Goal: Transaction & Acquisition: Purchase product/service

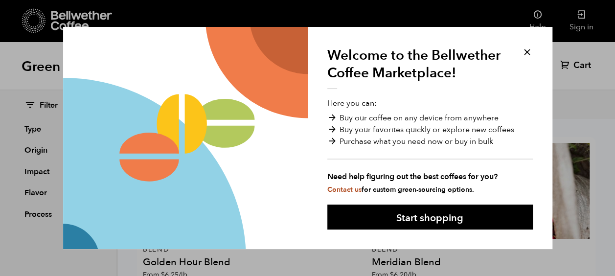
click at [525, 52] on button at bounding box center [527, 52] width 11 height 11
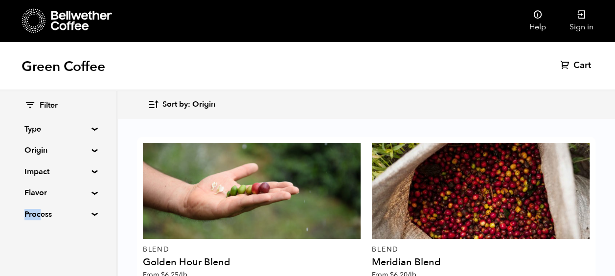
drag, startPoint x: 41, startPoint y: 213, endPoint x: 11, endPoint y: 212, distance: 29.9
click at [11, 212] on div "Filter Type Blend Single Origin Decaf Seasonal Year Round Origin Blend Brazil B…" at bounding box center [58, 161] width 116 height 140
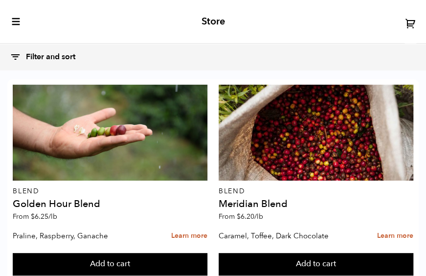
click at [151, 17] on div "Store" at bounding box center [213, 22] width 426 height 44
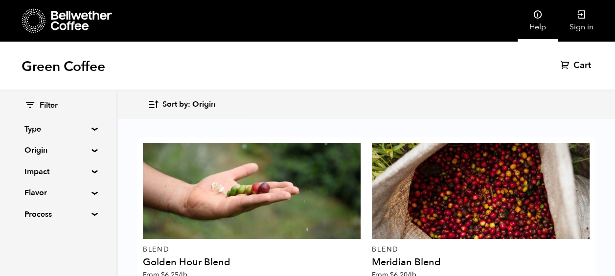
click at [539, 17] on icon at bounding box center [538, 15] width 10 height 10
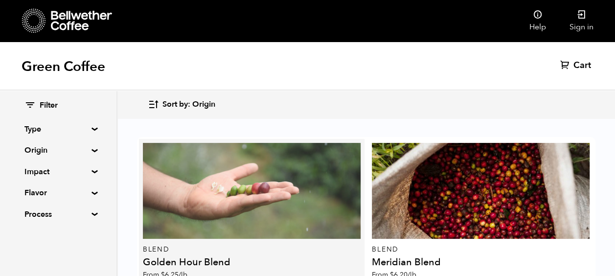
scroll to position [318, 0]
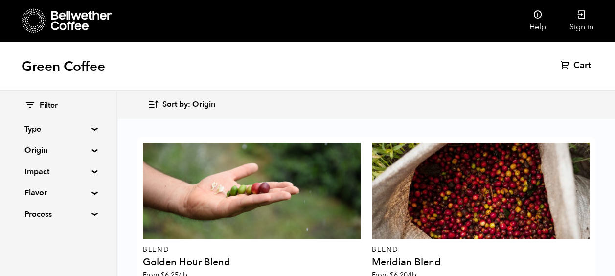
click at [60, 188] on summary "Flavor" at bounding box center [58, 193] width 68 height 12
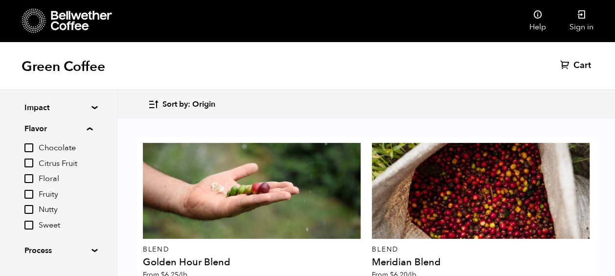
scroll to position [64, 0]
click at [32, 150] on input "Chocolate" at bounding box center [28, 148] width 9 height 9
checkbox input "true"
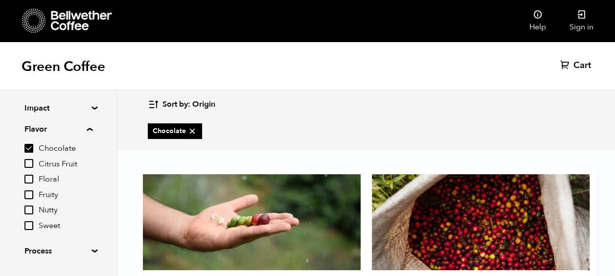
click at [30, 199] on input "Fruity" at bounding box center [28, 194] width 9 height 9
checkbox input "true"
click at [29, 216] on div "Chocolate Citrus Fruit Floral Fruity Nutty Sweet" at bounding box center [58, 186] width 68 height 89
click at [26, 228] on input "Sweet" at bounding box center [28, 225] width 9 height 9
checkbox input "true"
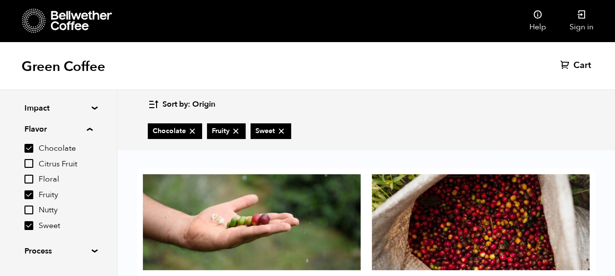
click at [31, 211] on input "Nutty" at bounding box center [28, 210] width 9 height 9
checkbox input "true"
click at [32, 224] on input "Sweet" at bounding box center [28, 225] width 9 height 9
checkbox input "false"
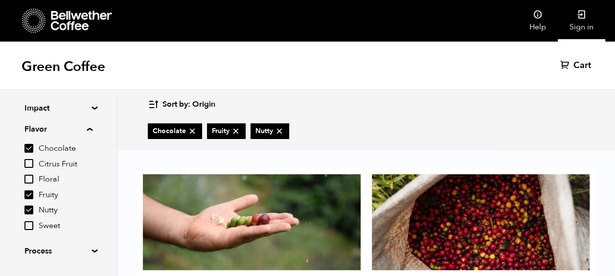
click at [581, 20] on link "Sign in" at bounding box center [581, 21] width 47 height 42
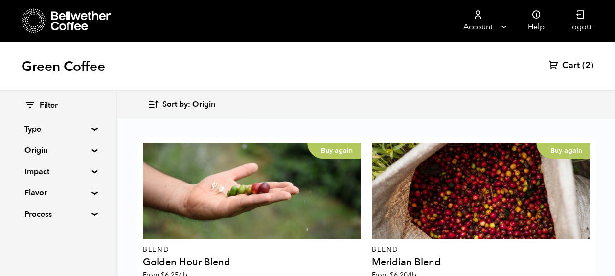
scroll to position [247, 0]
click at [53, 193] on summary "Flavor" at bounding box center [58, 193] width 68 height 12
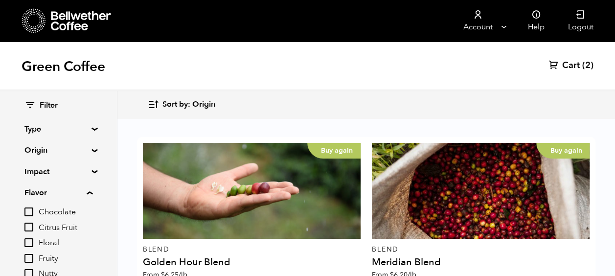
click at [30, 214] on input "Chocolate" at bounding box center [28, 212] width 9 height 9
checkbox input "true"
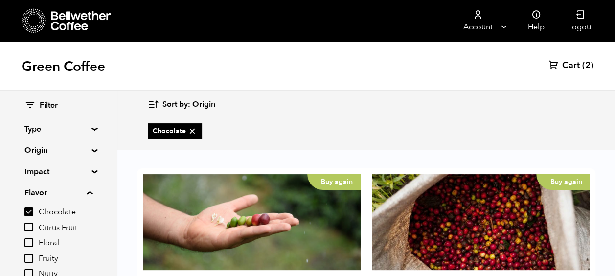
click at [29, 254] on input "Fruity" at bounding box center [28, 258] width 9 height 9
checkbox input "true"
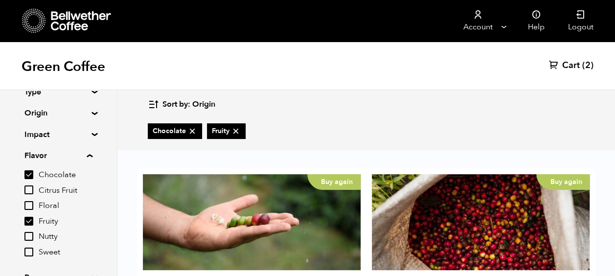
scroll to position [38, 0]
click at [33, 233] on input "Nutty" at bounding box center [28, 235] width 9 height 9
checkbox input "true"
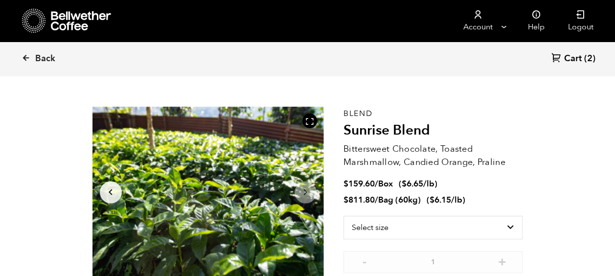
scroll to position [18, 0]
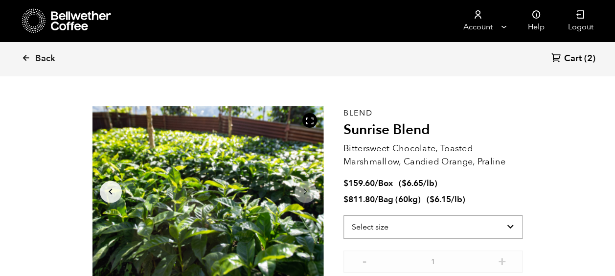
click at [391, 232] on select "Select size Bag (60kg) (132 lbs) Box (24 lbs)" at bounding box center [434, 226] width 180 height 23
select select "box"
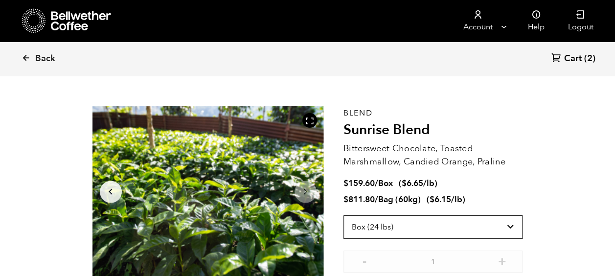
click at [344, 215] on select "Select size Bag (60kg) (132 lbs) Box (24 lbs)" at bounding box center [434, 226] width 180 height 23
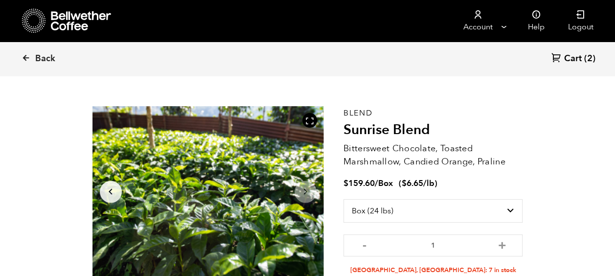
click at [571, 57] on span "Cart" at bounding box center [573, 59] width 18 height 12
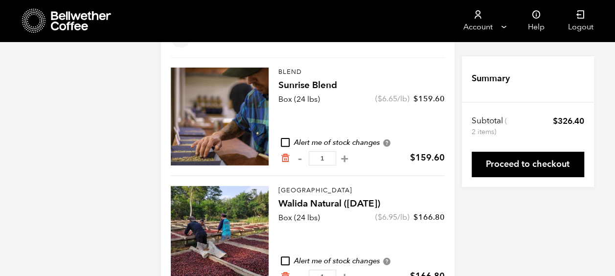
scroll to position [97, 0]
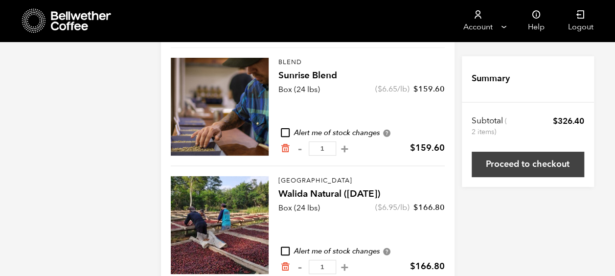
click at [508, 163] on link "Proceed to checkout" at bounding box center [528, 164] width 113 height 25
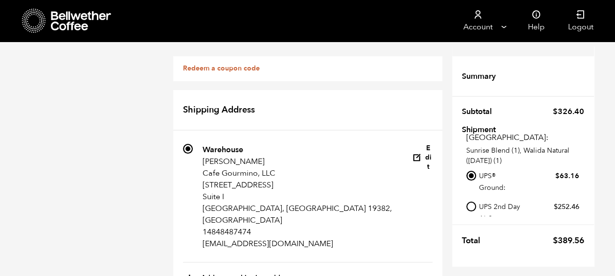
scroll to position [13, 0]
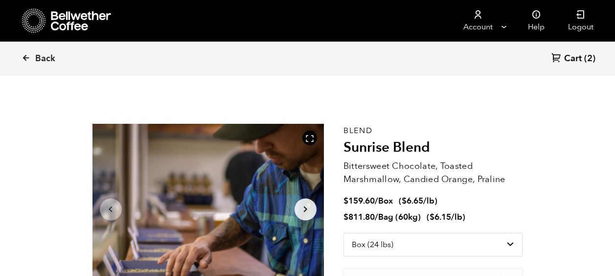
select select "box"
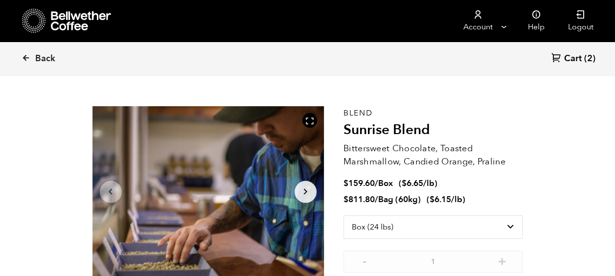
scroll to position [426, 419]
click at [46, 55] on span "Back" at bounding box center [45, 59] width 20 height 12
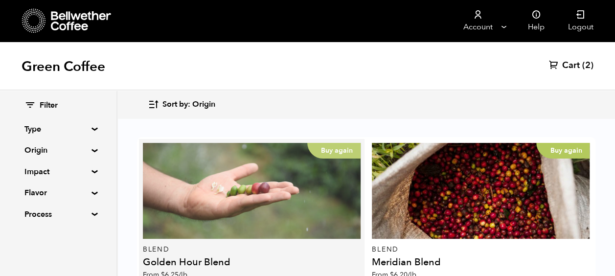
scroll to position [24, 0]
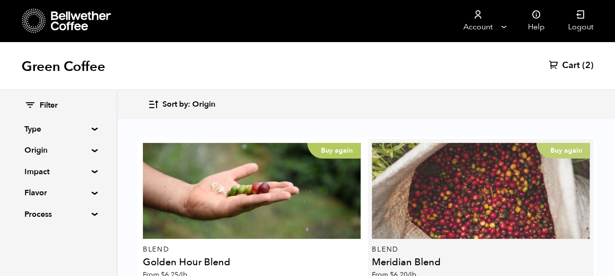
click at [408, 179] on div "Buy again" at bounding box center [481, 191] width 218 height 96
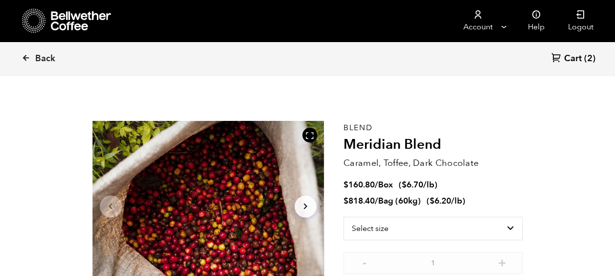
scroll to position [3, 0]
click at [402, 222] on select "Select size Bag (60kg) (132 lbs) Box (24 lbs)" at bounding box center [434, 227] width 180 height 23
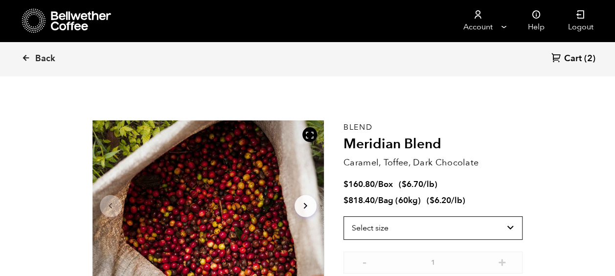
select select "bag-3"
click at [344, 216] on select "Select size Bag (60kg) (132 lbs) Box (24 lbs)" at bounding box center [434, 227] width 180 height 23
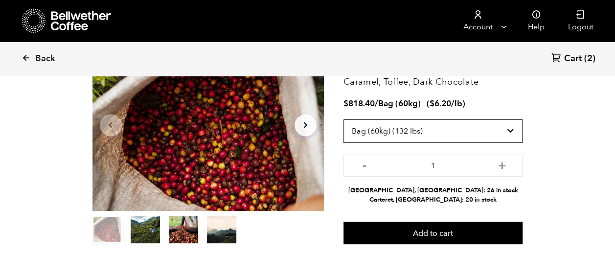
scroll to position [86, 0]
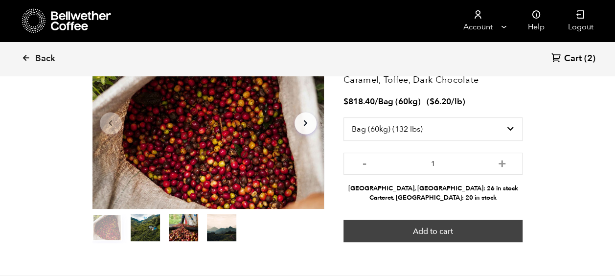
click at [433, 228] on button "Add to cart" at bounding box center [434, 231] width 180 height 23
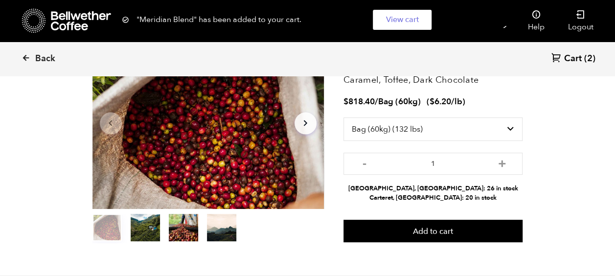
click at [580, 55] on span "Cart" at bounding box center [573, 59] width 18 height 12
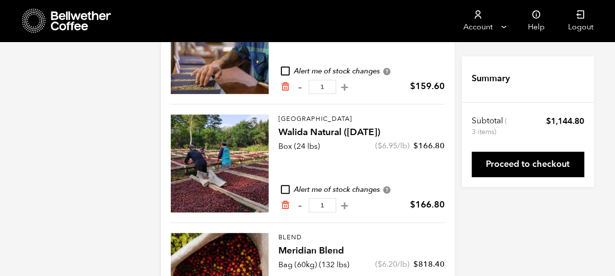
scroll to position [159, 0]
